Goal: Task Accomplishment & Management: Manage account settings

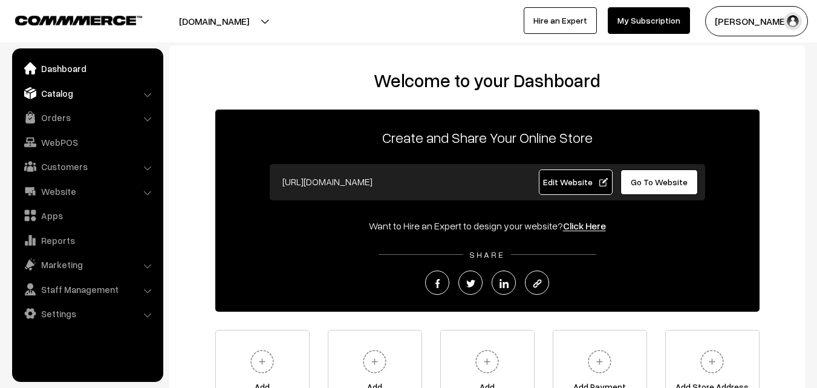
click at [77, 97] on link "Catalog" at bounding box center [87, 93] width 144 height 22
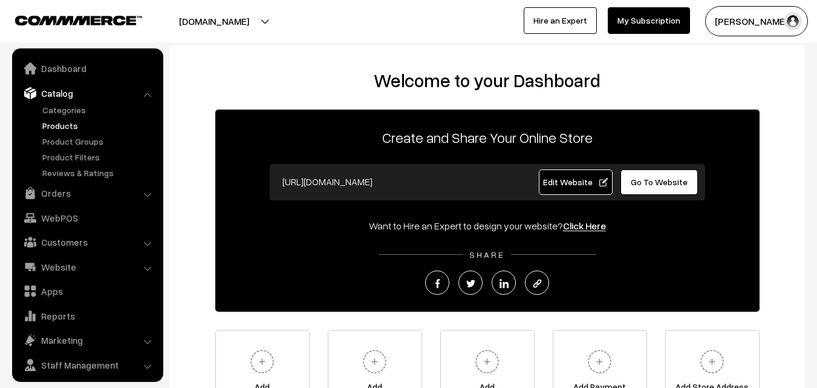
click at [70, 125] on link "Products" at bounding box center [99, 125] width 120 height 13
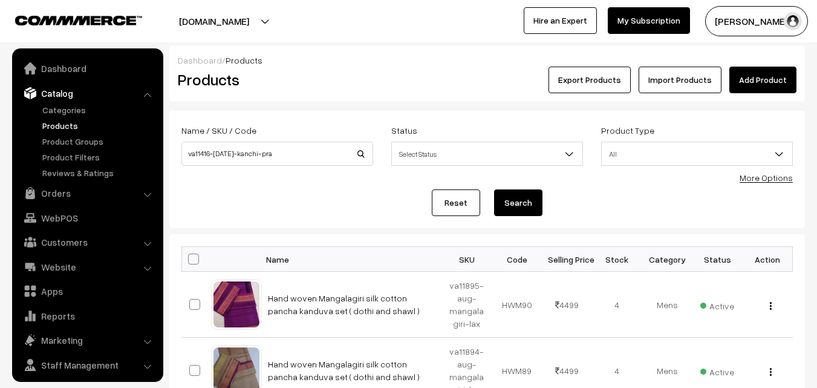
scroll to position [30, 0]
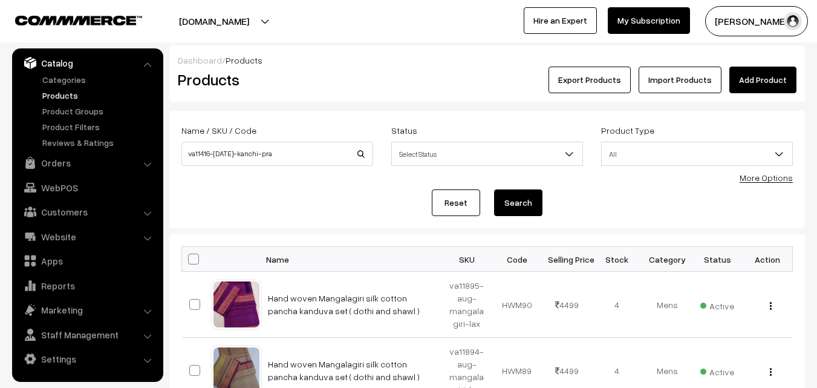
type input "va11416-jul-kanchi-pra"
click at [511, 204] on button "Search" at bounding box center [518, 202] width 48 height 27
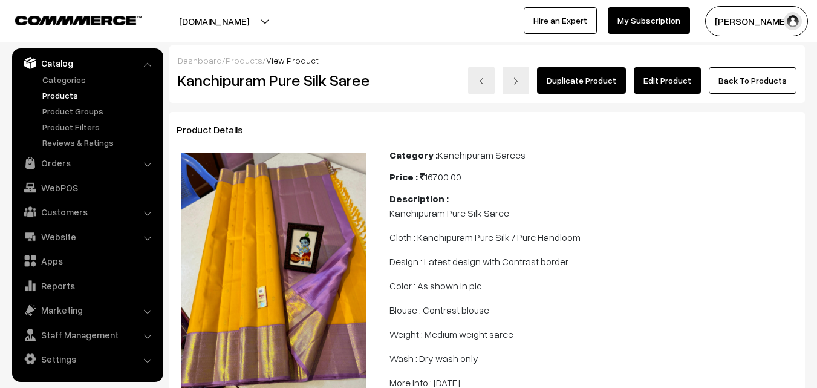
click at [662, 80] on link "Edit Product" at bounding box center [667, 80] width 67 height 27
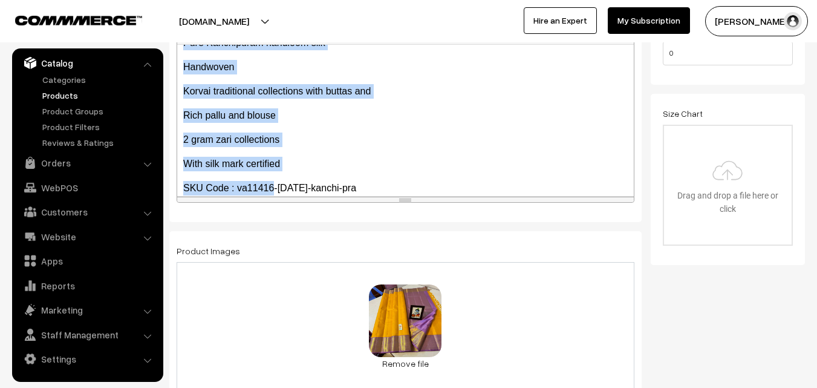
scroll to position [263, 0]
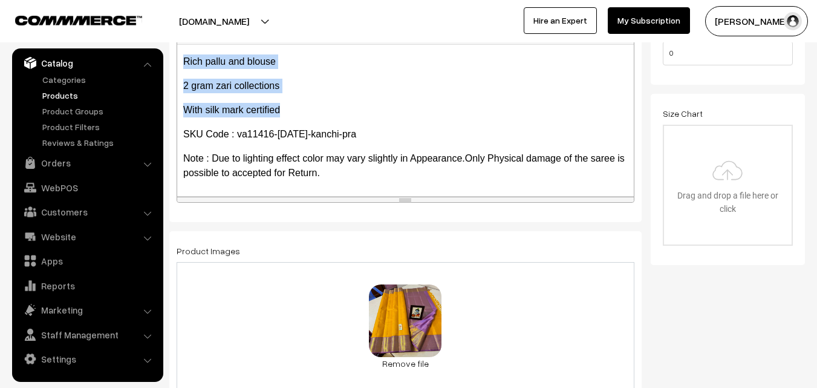
drag, startPoint x: 183, startPoint y: 68, endPoint x: 295, endPoint y: 111, distance: 119.9
click at [293, 110] on div "Kanchipuram Pure Silk Saree Cloth : Kanchipuram Pure Silk / Pure Handloom Desig…" at bounding box center [405, 120] width 457 height 151
copy div "Pure Kanchipuram handloom silk Handwoven Korvai traditional collections with bu…"
